Goal: Task Accomplishment & Management: Use online tool/utility

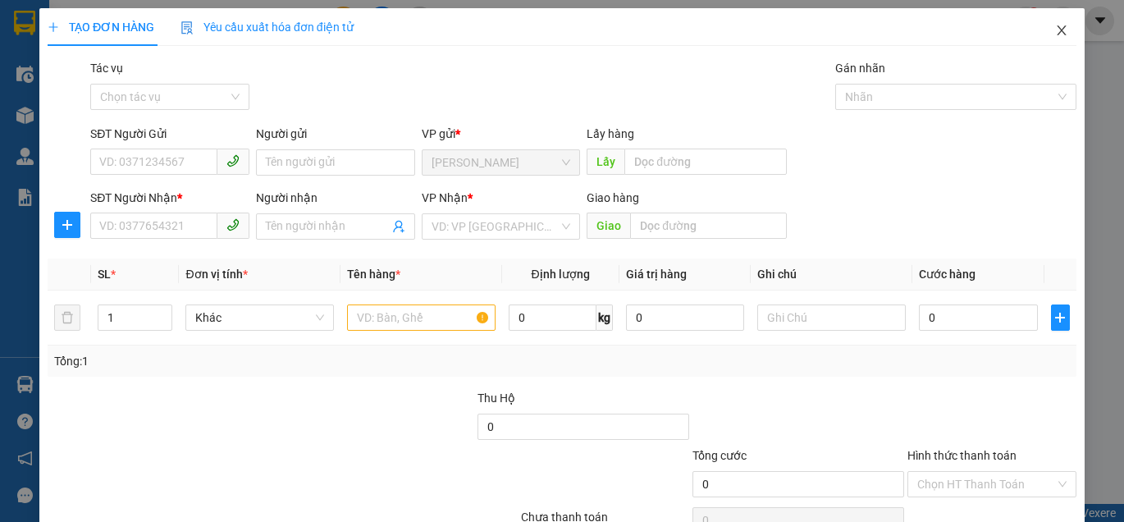
drag, startPoint x: 1061, startPoint y: 32, endPoint x: 988, endPoint y: 44, distance: 74.1
click at [1056, 32] on span "Close" at bounding box center [1062, 31] width 46 height 46
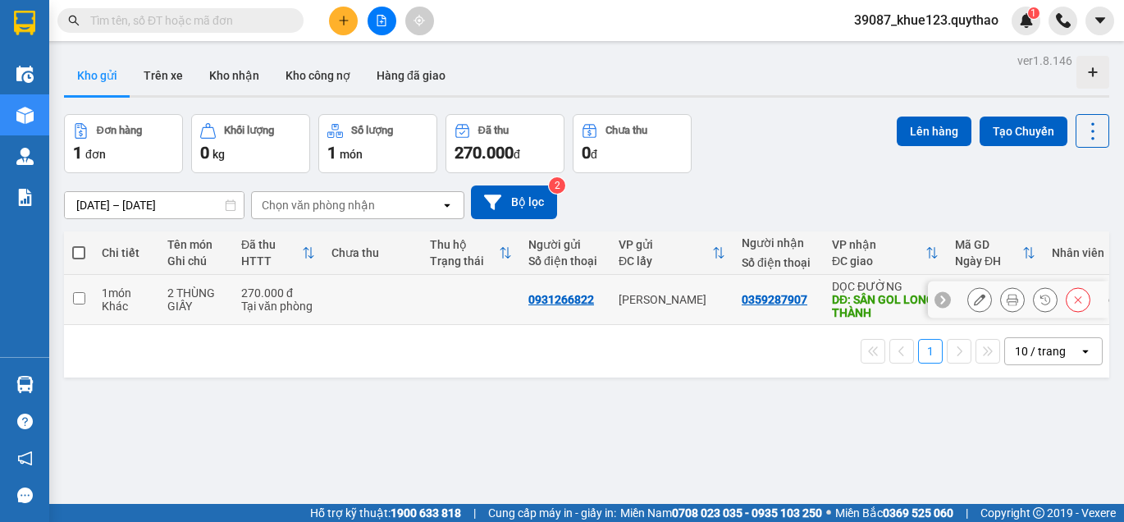
drag, startPoint x: 69, startPoint y: 294, endPoint x: 88, endPoint y: 294, distance: 18.9
click at [71, 294] on td at bounding box center [79, 300] width 30 height 50
checkbox input "true"
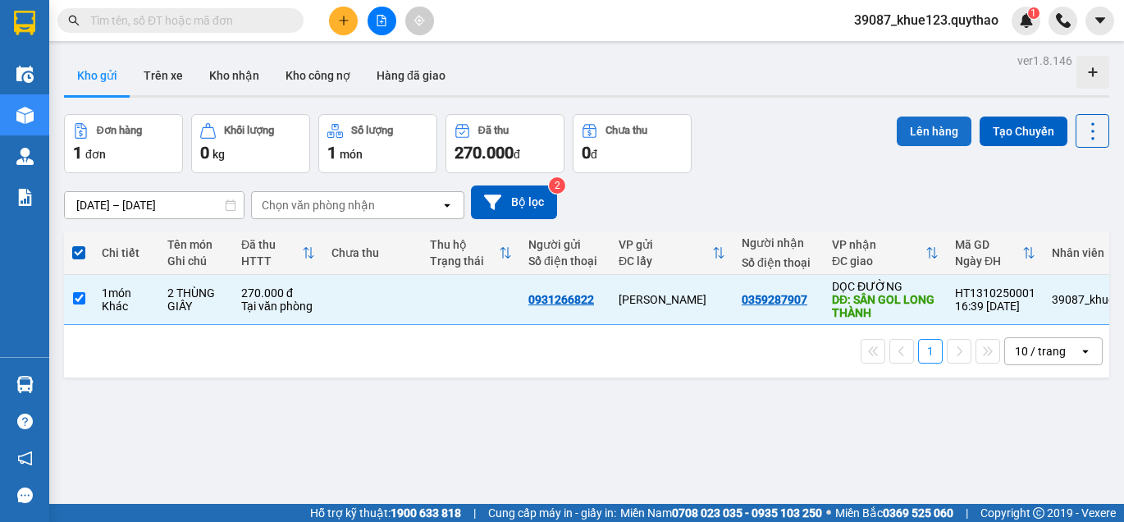
click at [937, 141] on button "Lên hàng" at bounding box center [934, 132] width 75 height 30
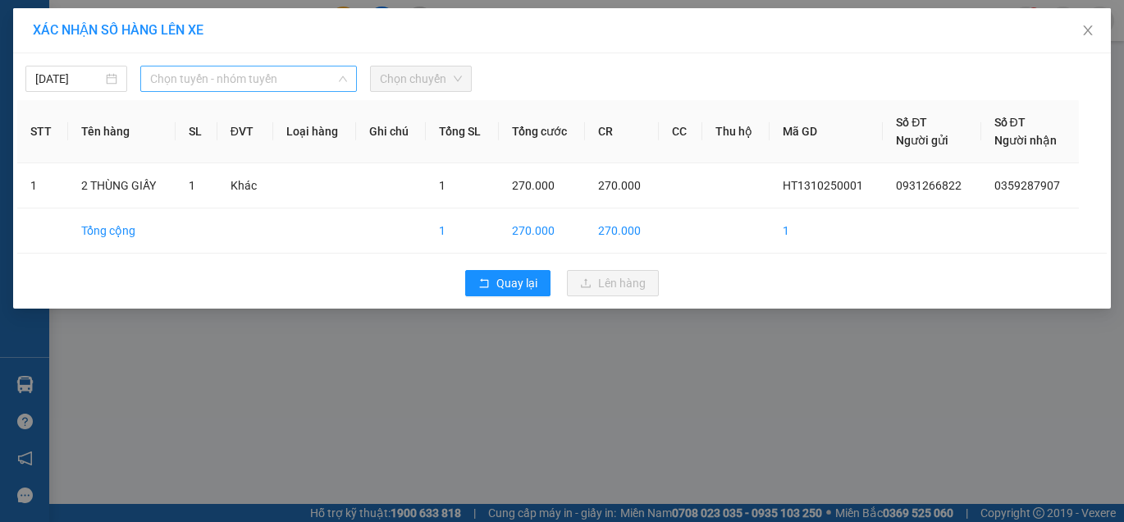
click at [317, 82] on span "Chọn tuyến - nhóm tuyến" at bounding box center [248, 78] width 197 height 25
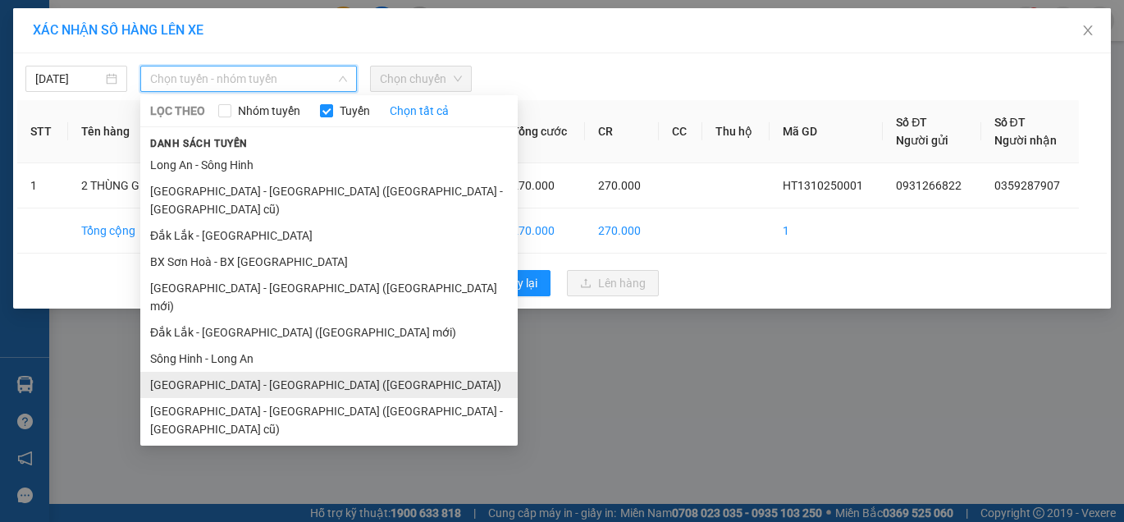
scroll to position [133, 0]
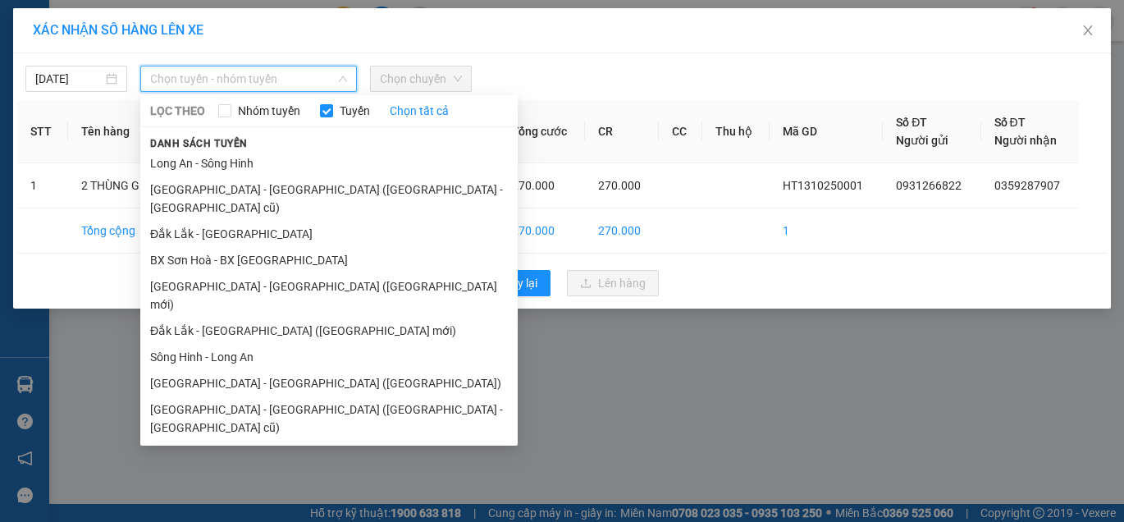
click at [258, 467] on li "Đắk Lắk - [GEOGRAPHIC_DATA]" at bounding box center [329, 480] width 378 height 26
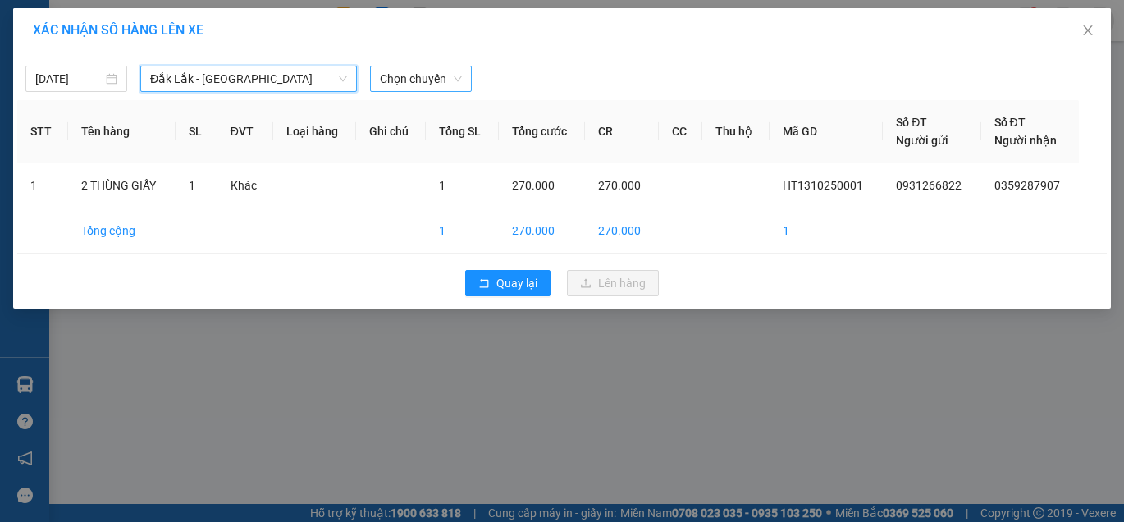
click at [443, 89] on span "Chọn chuyến" at bounding box center [421, 78] width 82 height 25
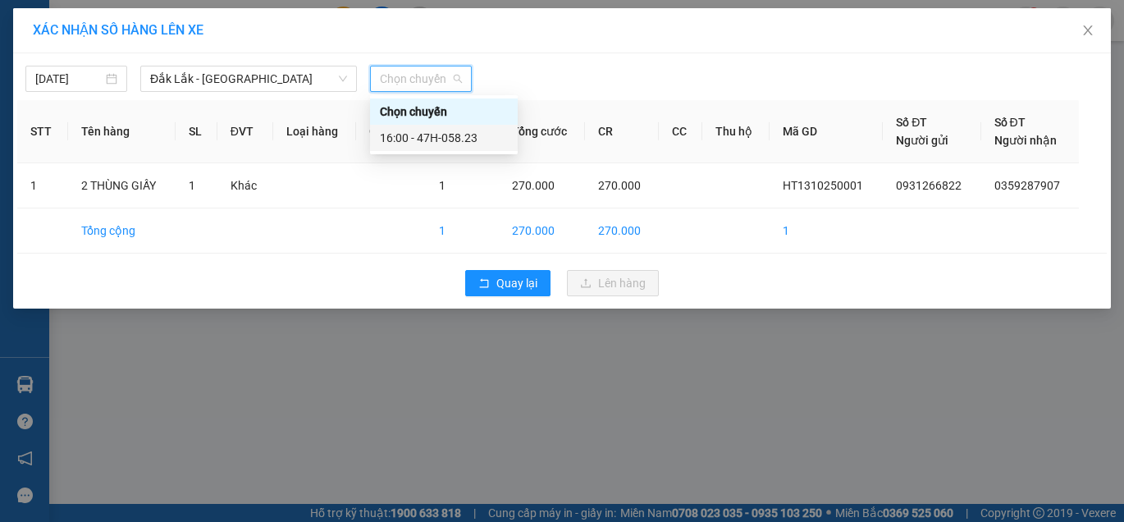
drag, startPoint x: 425, startPoint y: 139, endPoint x: 571, endPoint y: 157, distance: 147.2
click at [438, 139] on div "16:00 - 47H-058.23" at bounding box center [444, 138] width 128 height 18
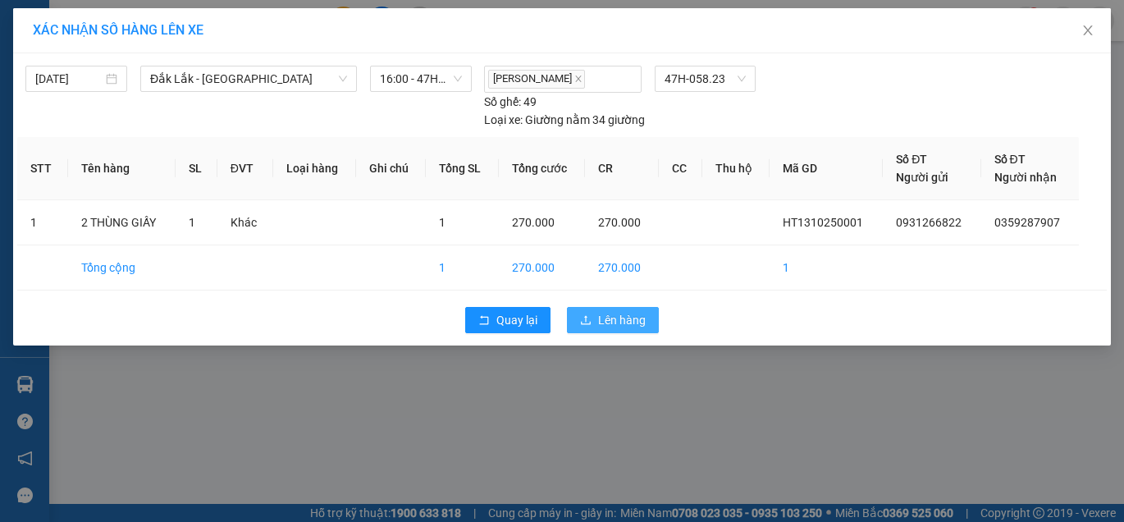
click at [594, 309] on button "Lên hàng" at bounding box center [613, 320] width 92 height 26
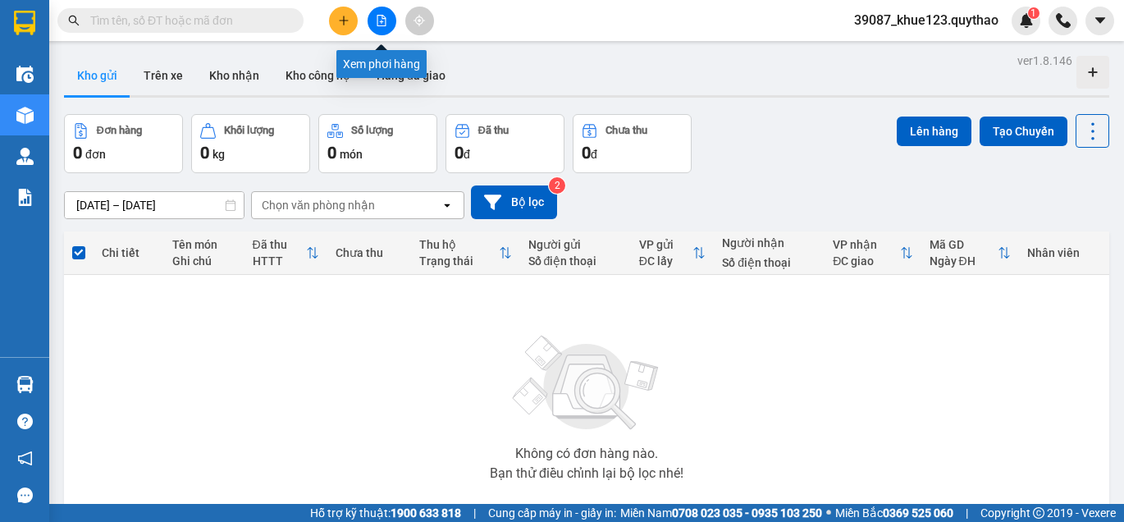
click at [392, 18] on button at bounding box center [382, 21] width 29 height 29
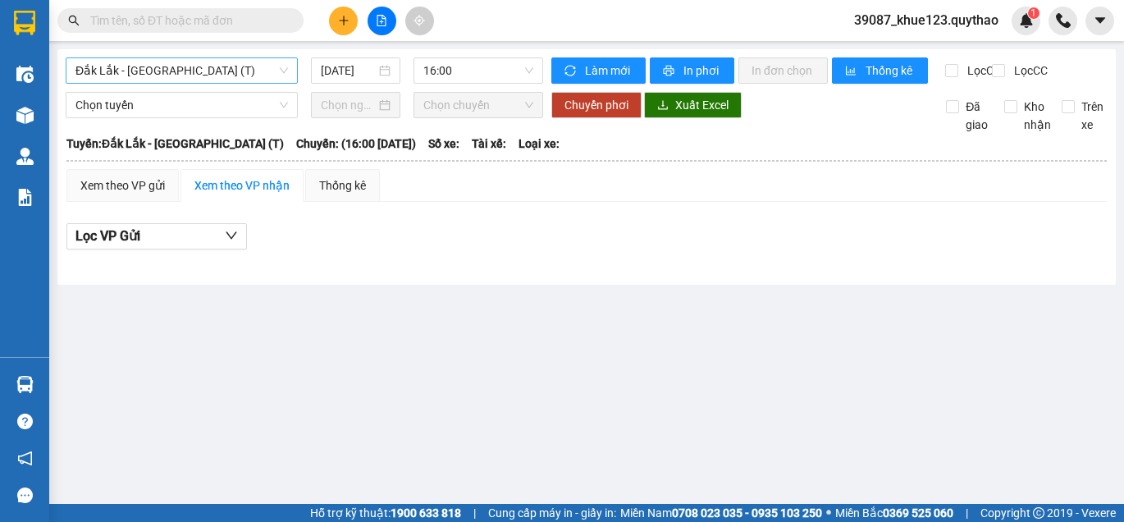
click at [250, 77] on span "Đắk Lắk - [GEOGRAPHIC_DATA] (T)" at bounding box center [182, 70] width 213 height 25
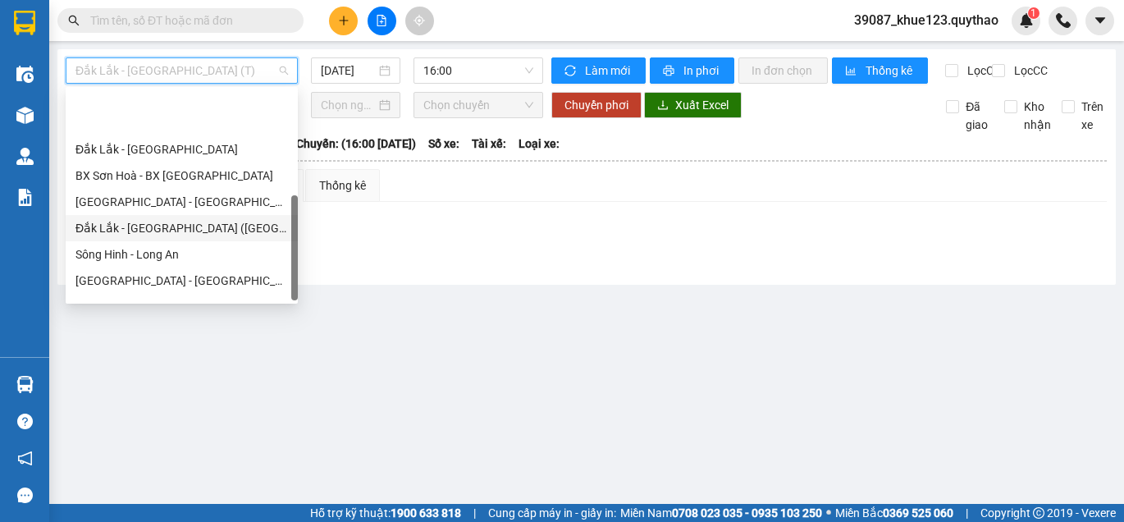
scroll to position [230, 0]
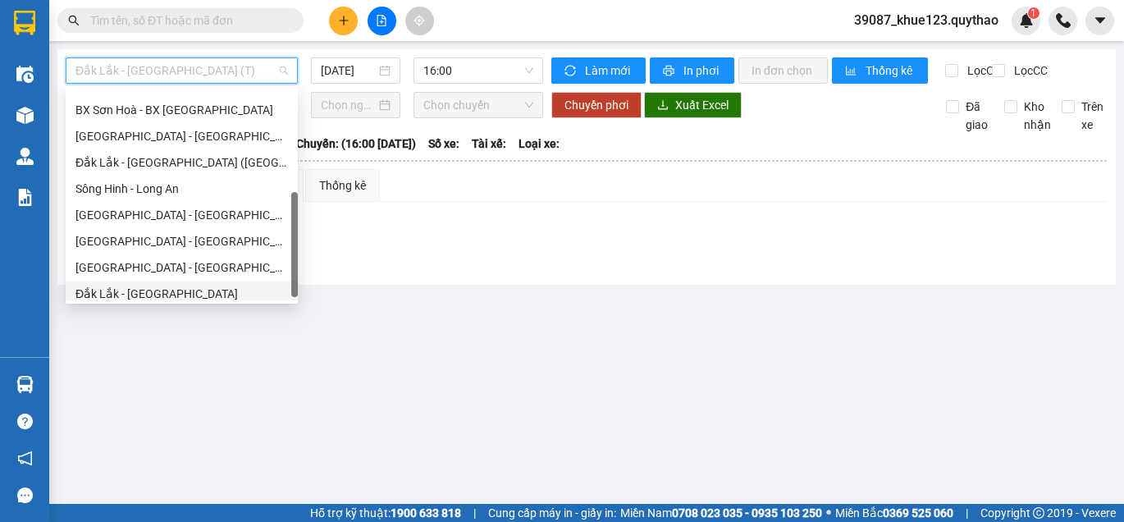
click at [161, 284] on div "Đắk Lắk - [GEOGRAPHIC_DATA]" at bounding box center [182, 294] width 232 height 26
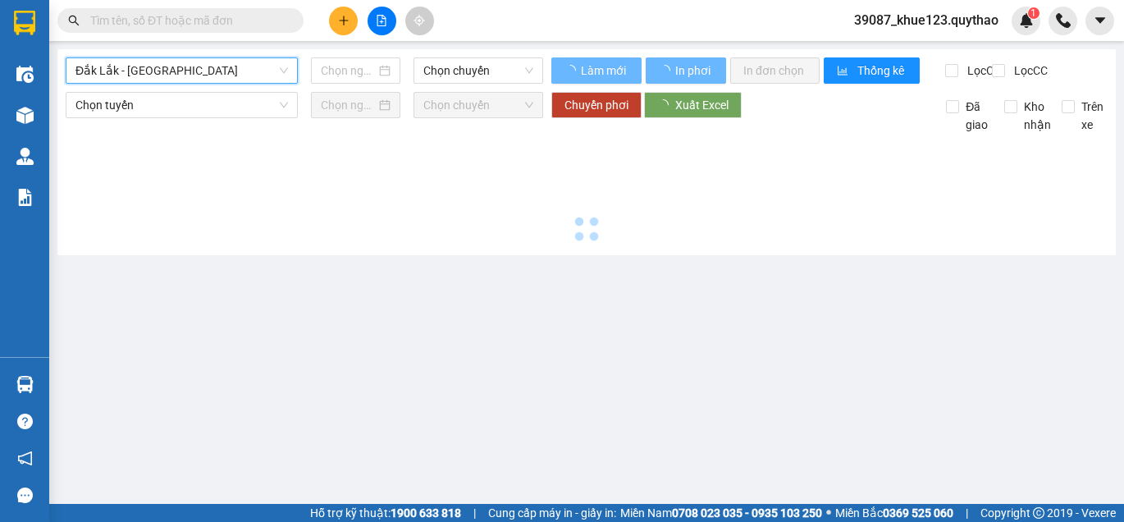
type input "[DATE]"
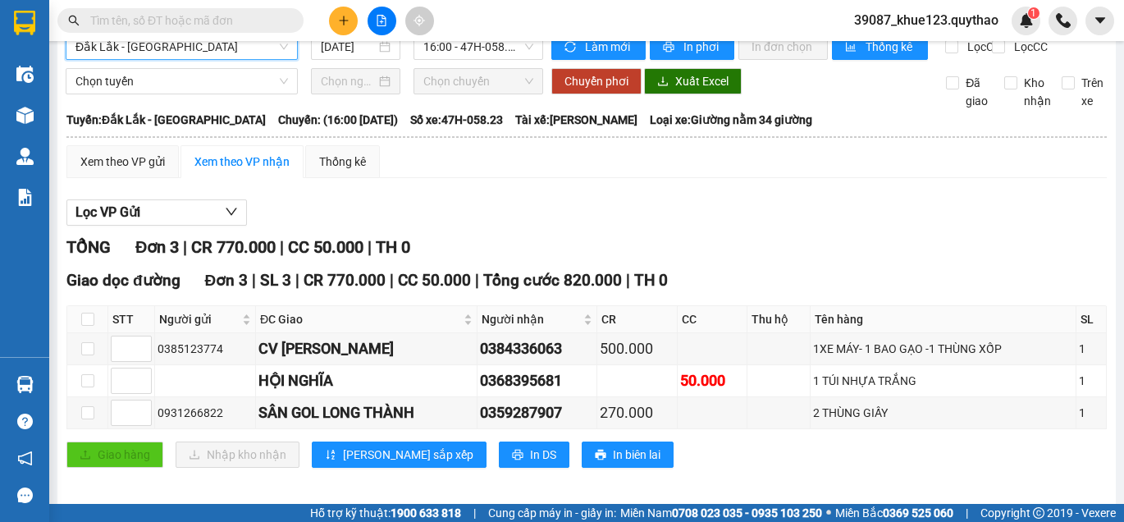
scroll to position [48, 0]
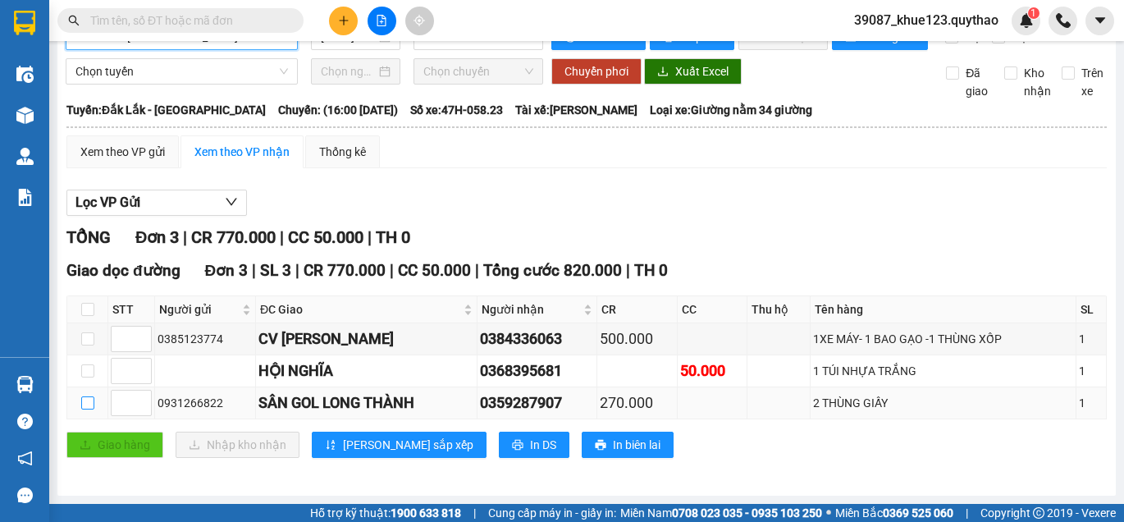
click at [81, 398] on input "checkbox" at bounding box center [87, 402] width 13 height 13
checkbox input "true"
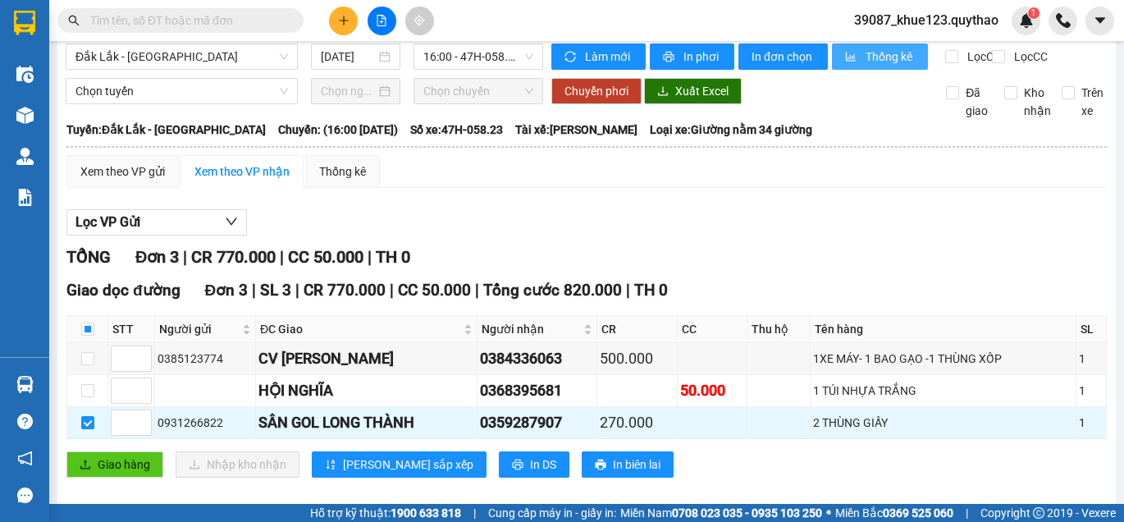
scroll to position [0, 0]
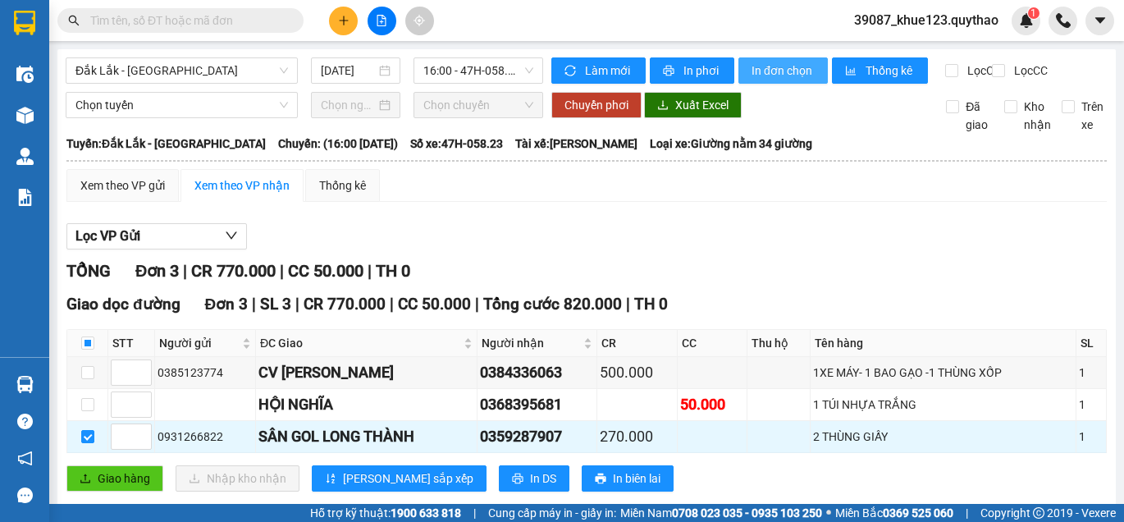
click at [776, 63] on span "In đơn chọn" at bounding box center [783, 71] width 63 height 18
